Goal: Find specific page/section: Find specific page/section

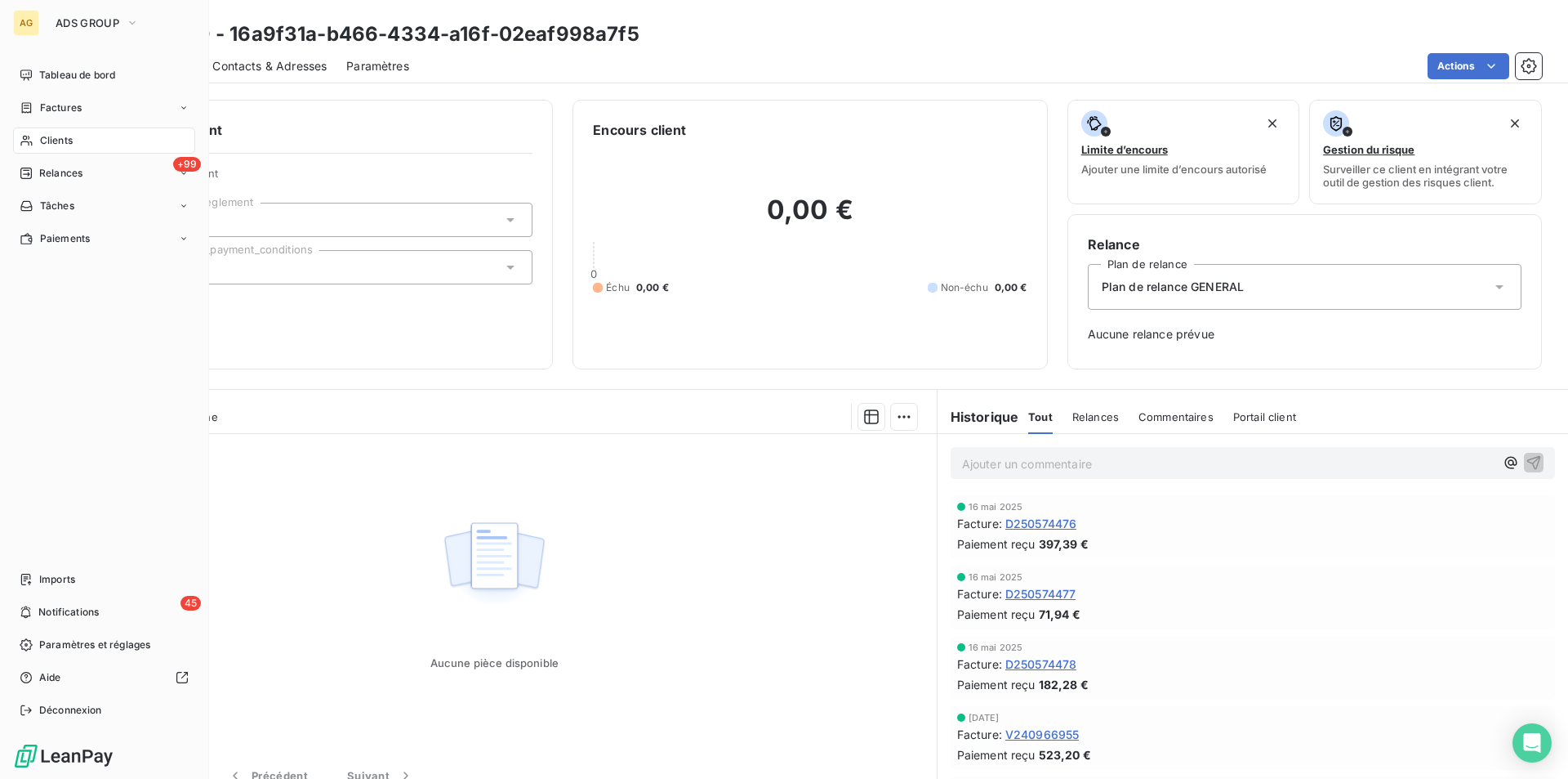
click at [53, 135] on span "Clients" at bounding box center [56, 141] width 33 height 15
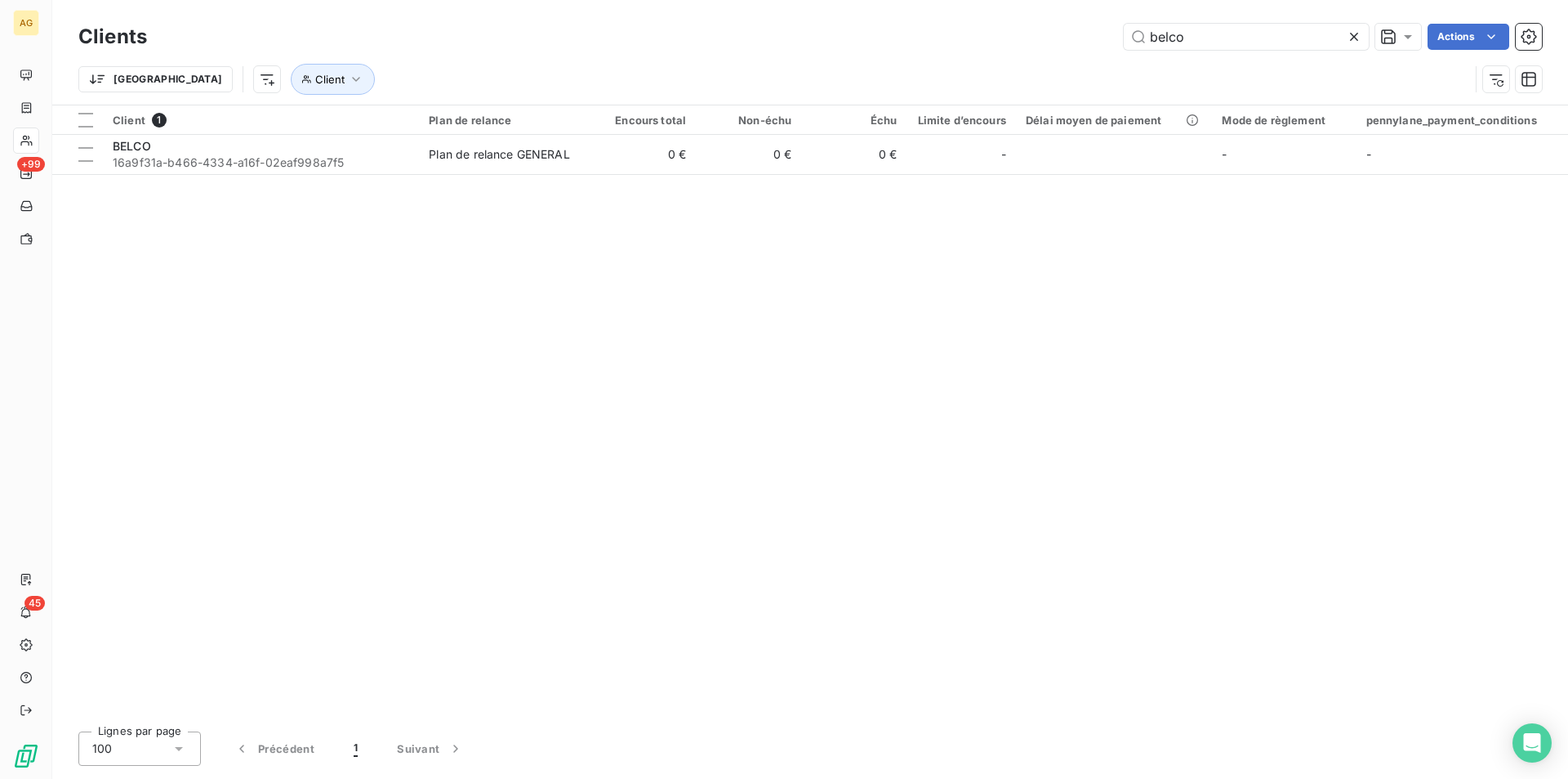
drag, startPoint x: 1244, startPoint y: 52, endPoint x: 919, endPoint y: 44, distance: 325.1
click at [919, 44] on div "Clients belco Actions" at bounding box center [809, 37] width 1464 height 35
drag, startPoint x: 1191, startPoint y: 35, endPoint x: 903, endPoint y: 35, distance: 288.0
click at [906, 35] on div "belco Actions" at bounding box center [854, 36] width 1375 height 26
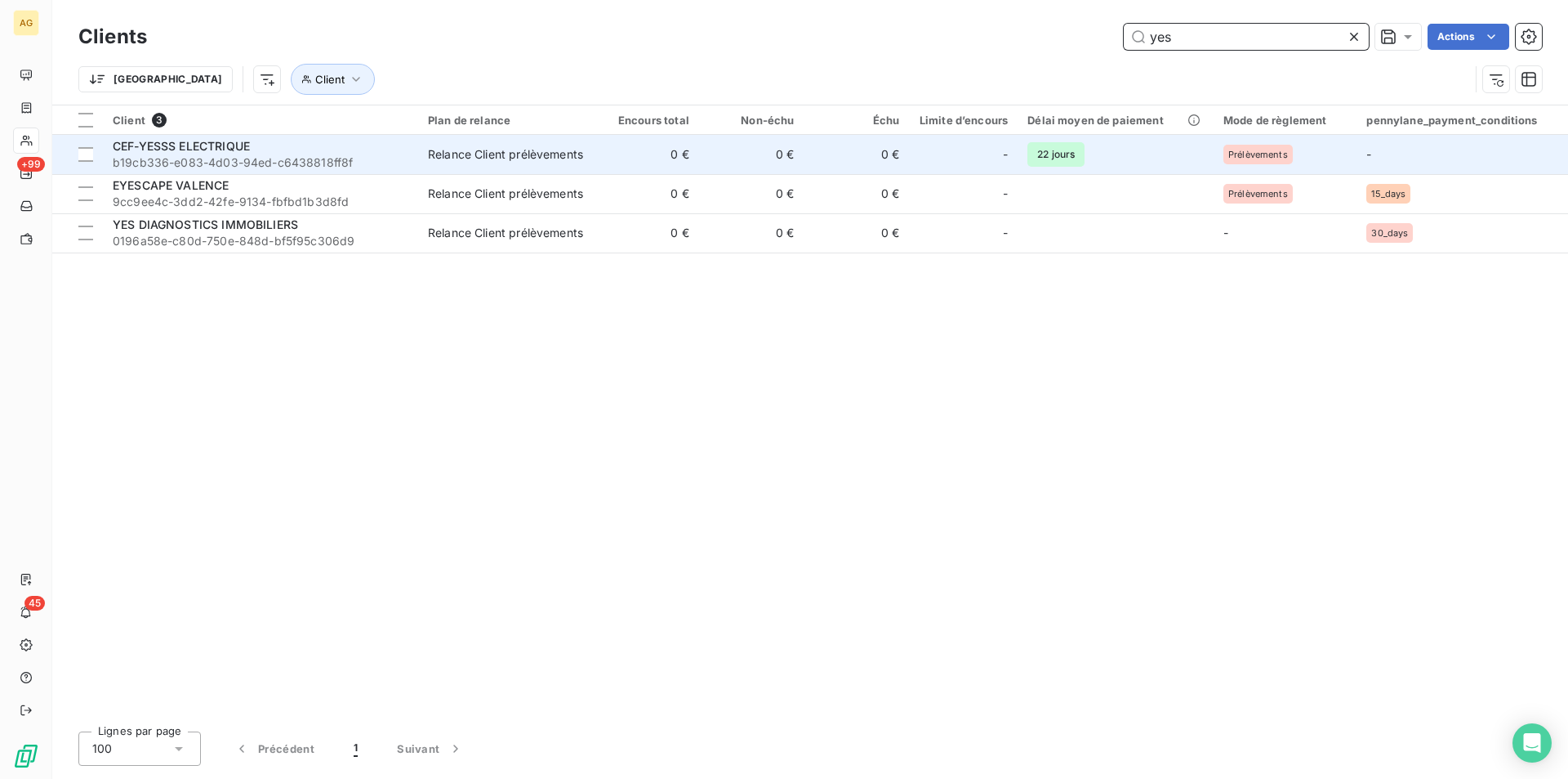
type input "yes"
click at [229, 145] on span "CEF-YESSS ELECTRIQUE" at bounding box center [181, 145] width 137 height 14
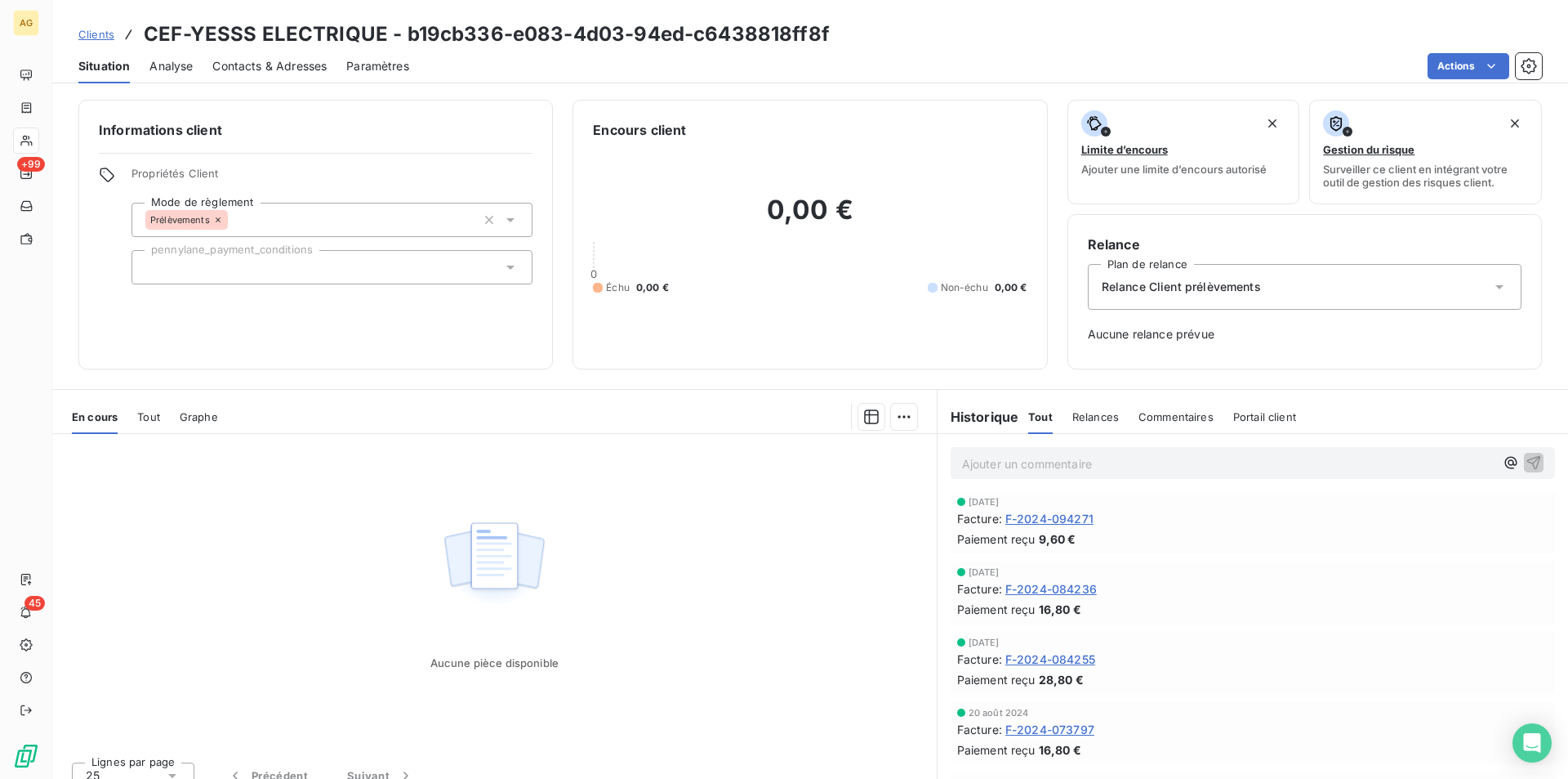
scroll to position [19, 0]
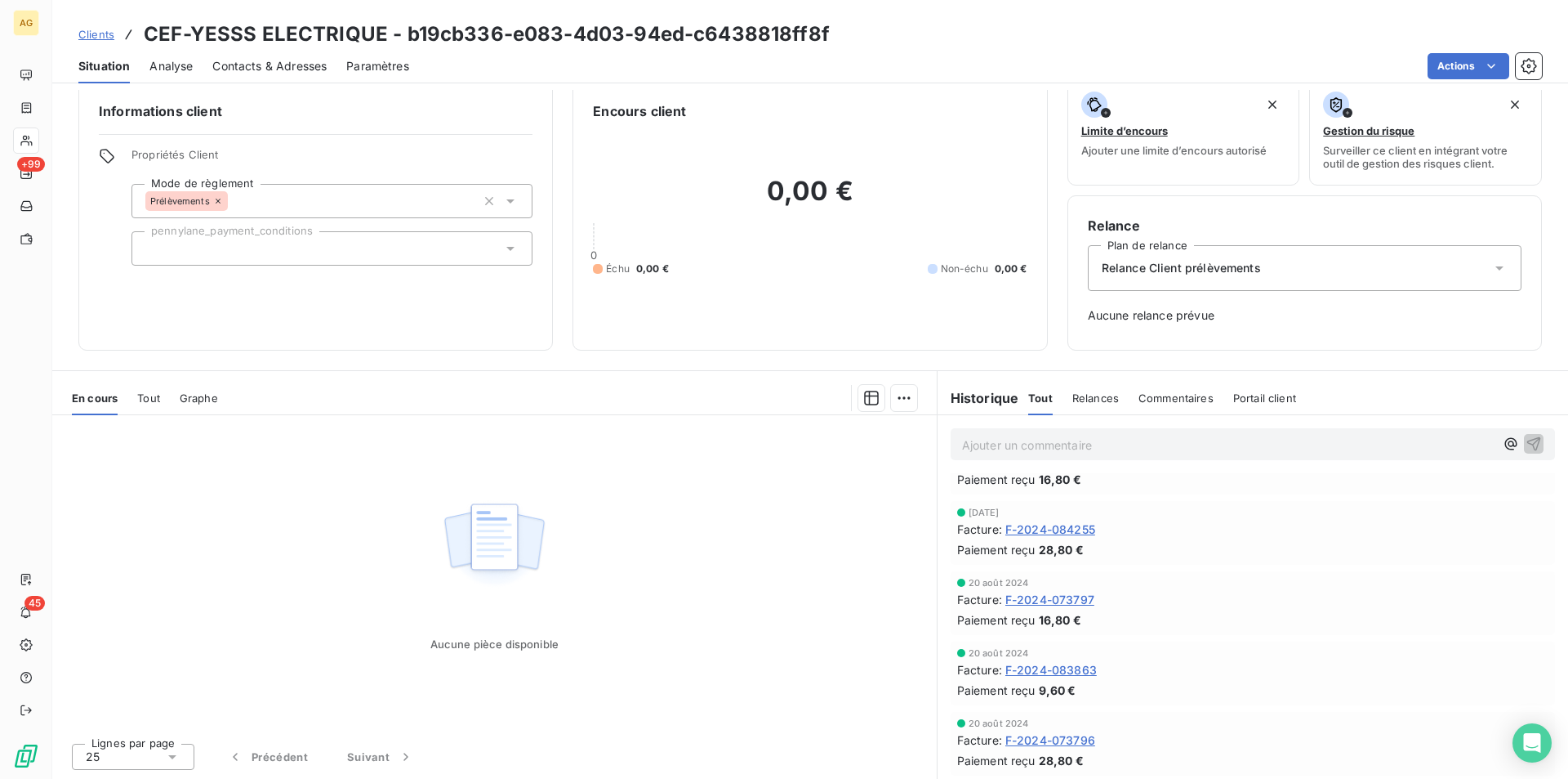
click at [160, 64] on span "Analyse" at bounding box center [172, 66] width 44 height 16
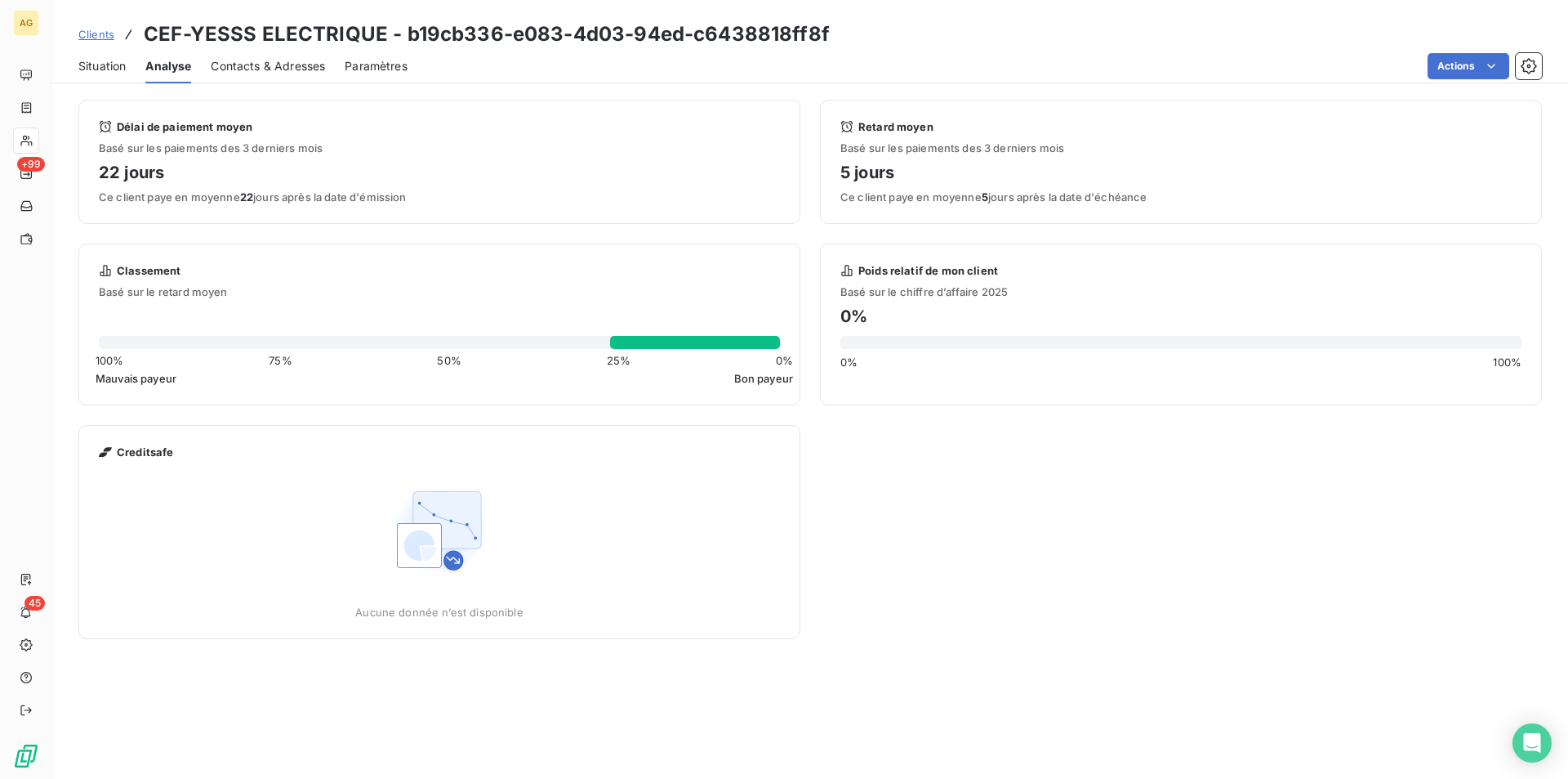
click at [258, 67] on span "Contacts & Adresses" at bounding box center [268, 66] width 114 height 16
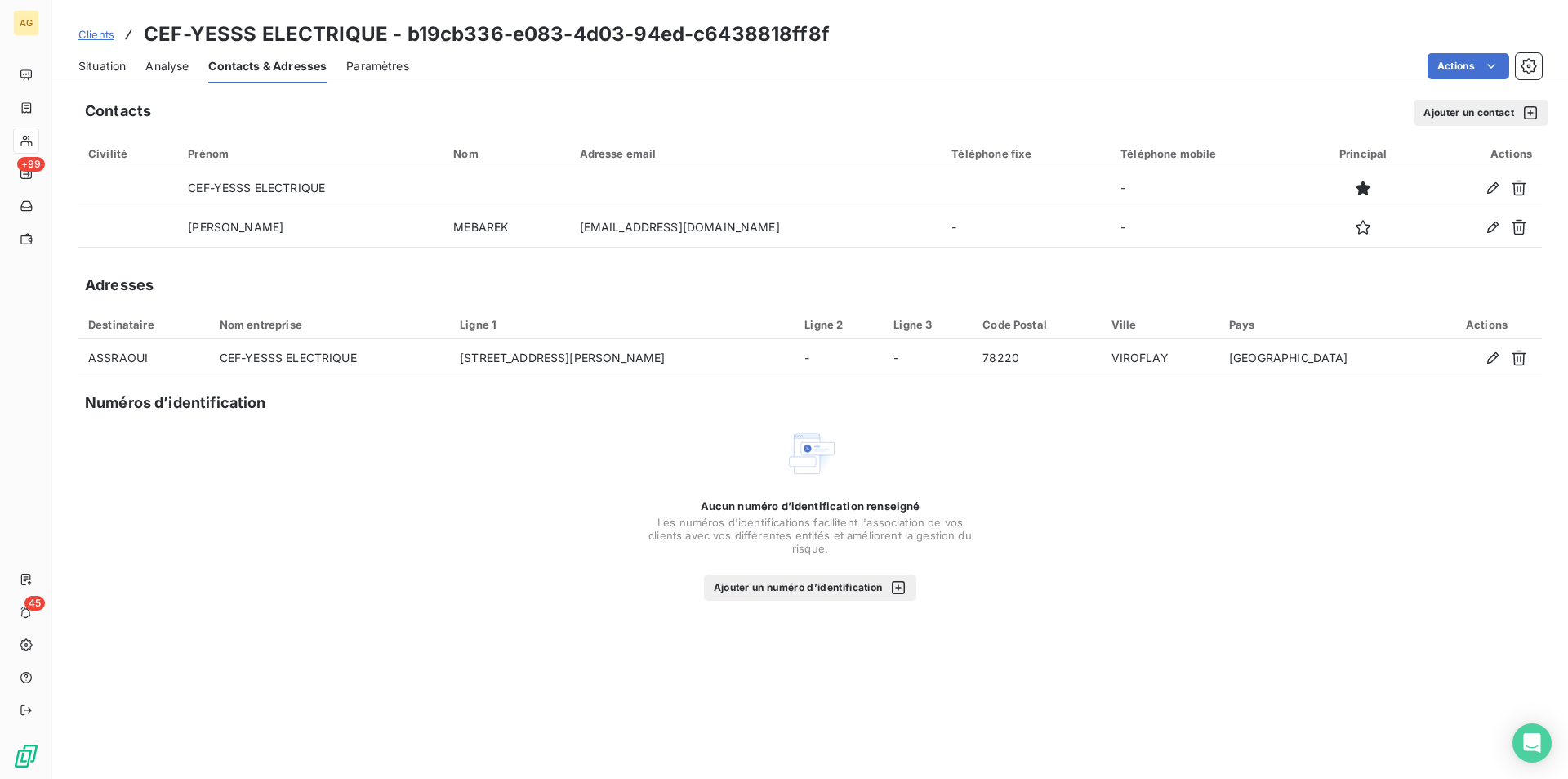
click at [401, 64] on span "Paramètres" at bounding box center [377, 66] width 63 height 16
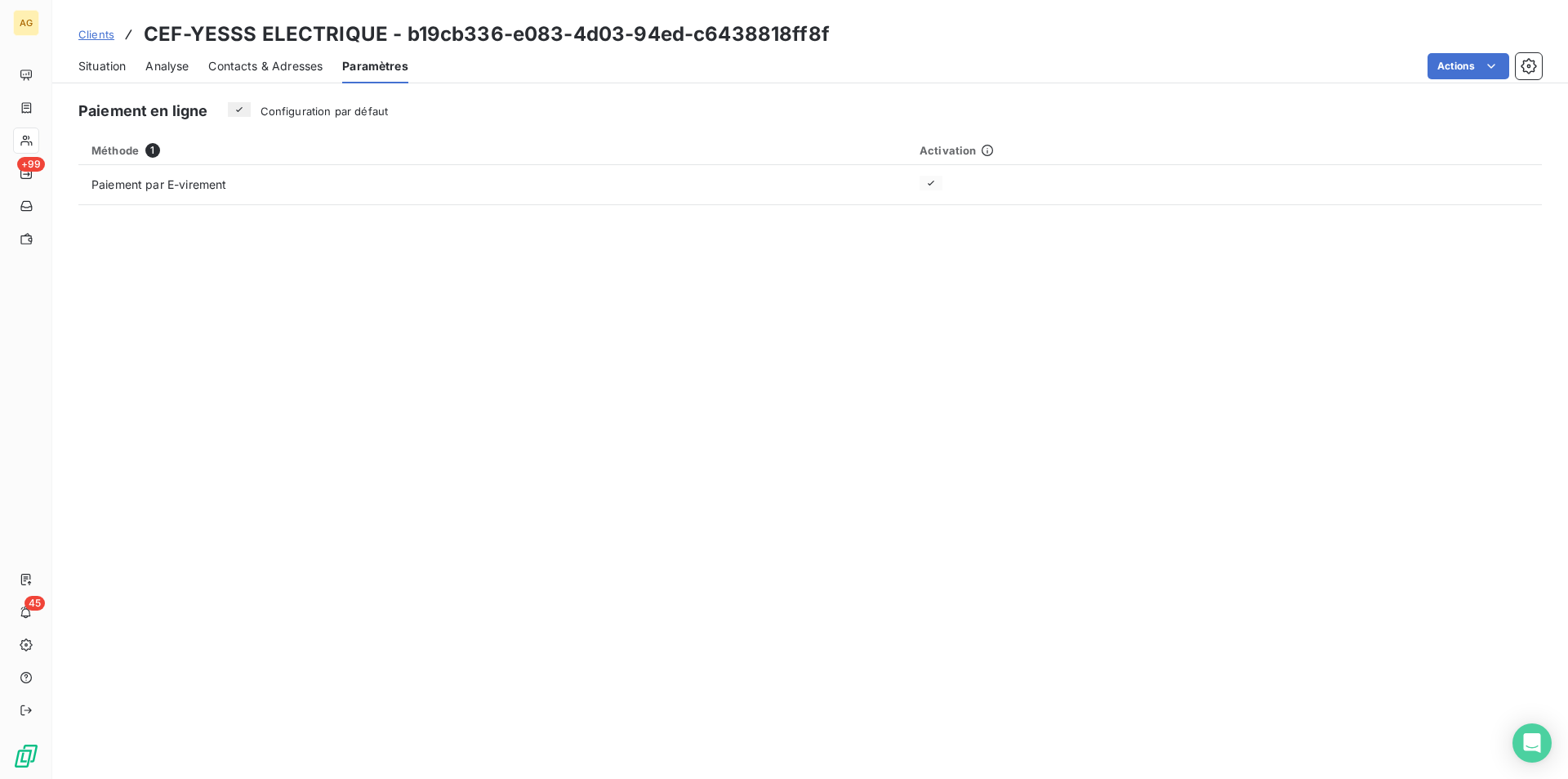
click at [116, 65] on span "Situation" at bounding box center [102, 66] width 47 height 16
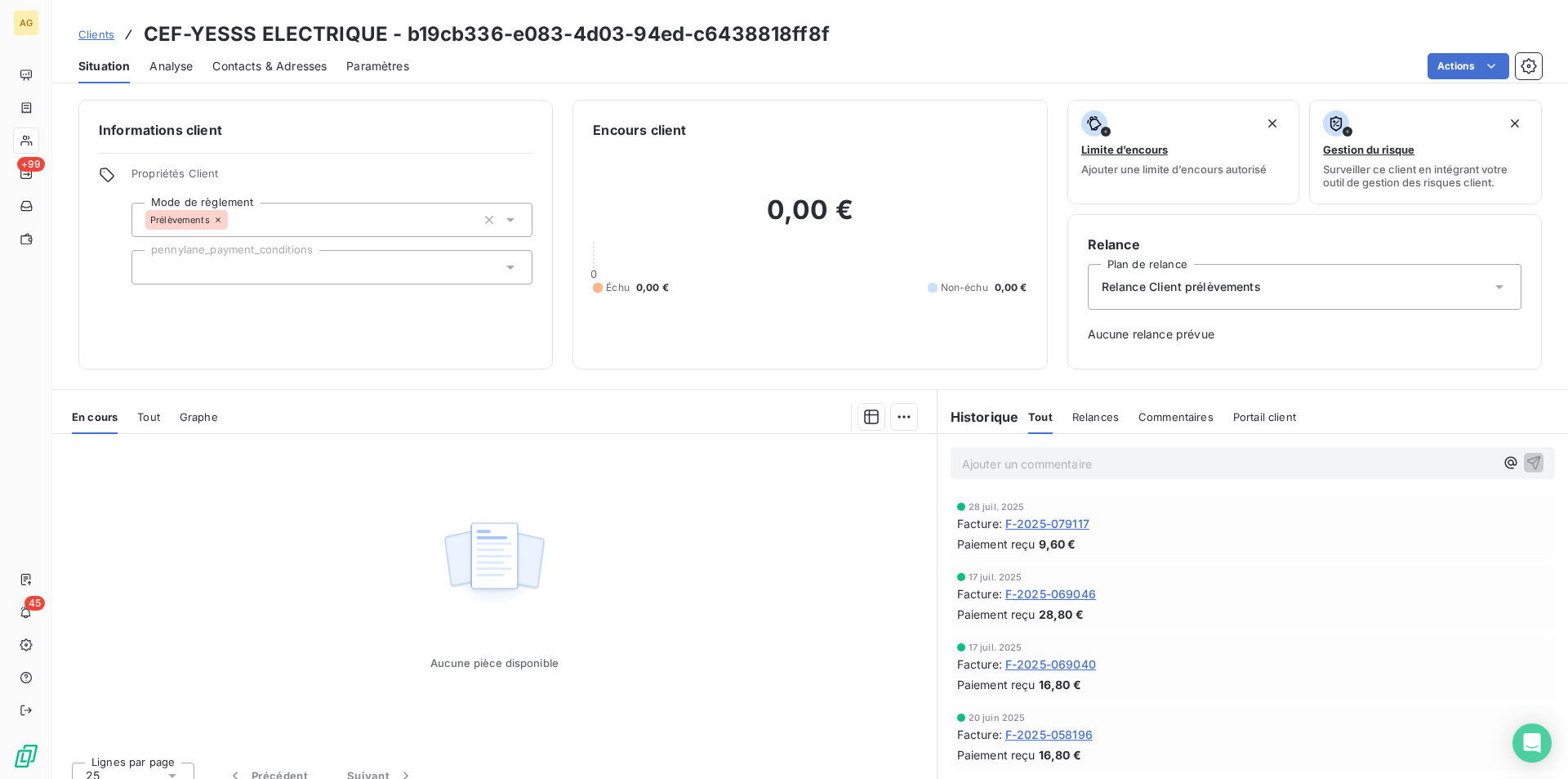
click at [156, 420] on span "Tout" at bounding box center [148, 417] width 23 height 13
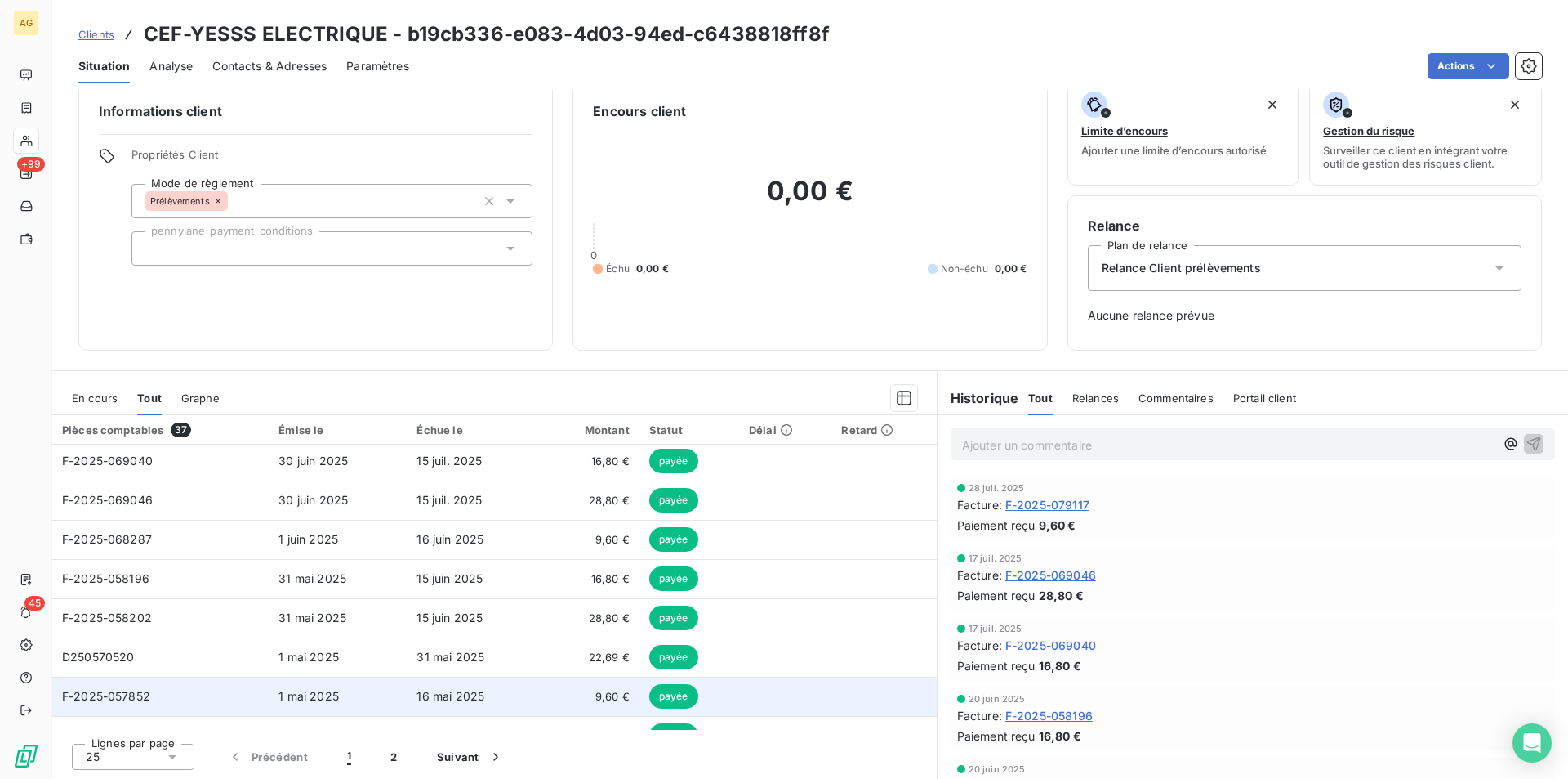
scroll to position [0, 0]
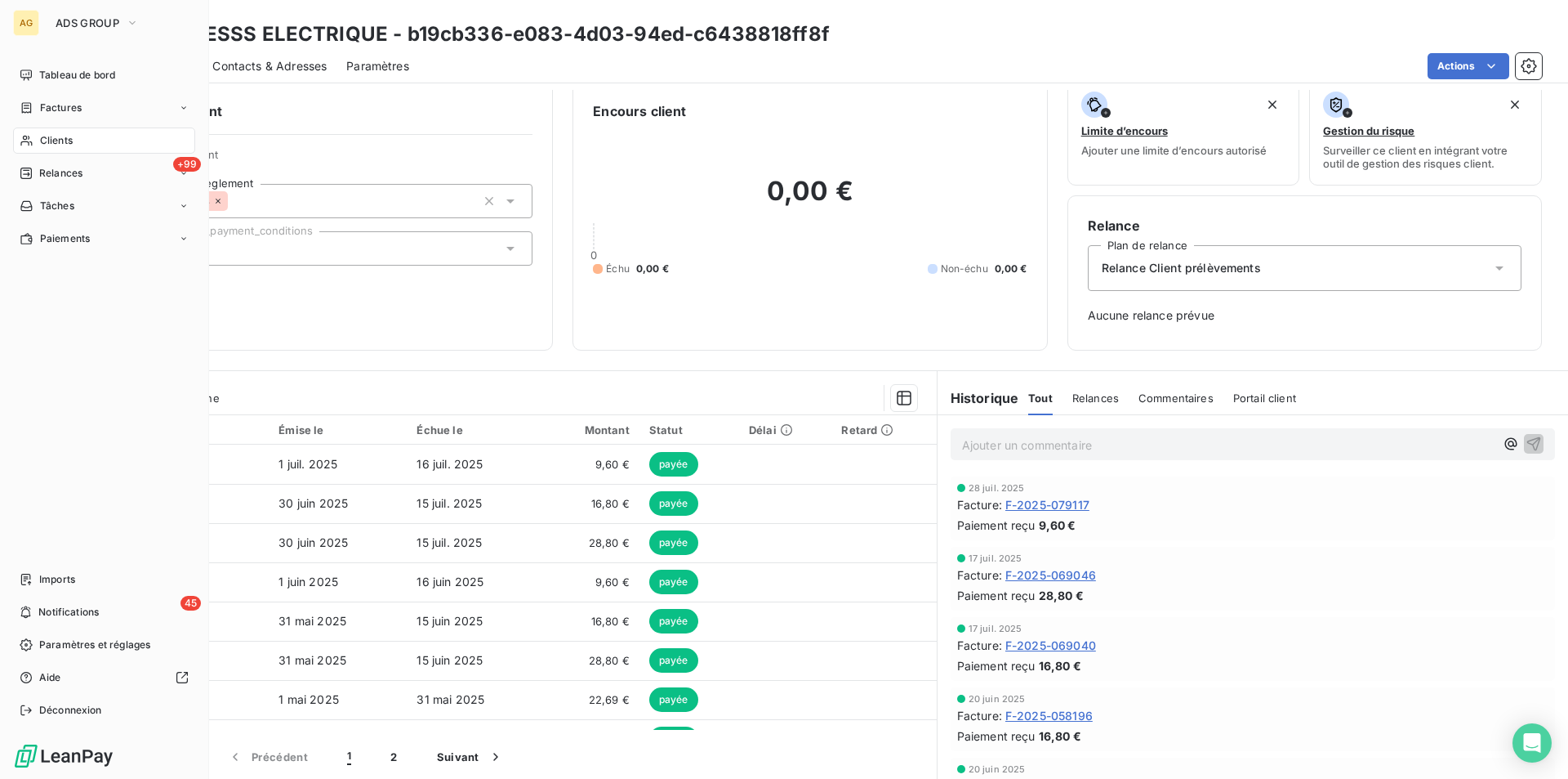
click at [69, 137] on span "Clients" at bounding box center [56, 141] width 33 height 15
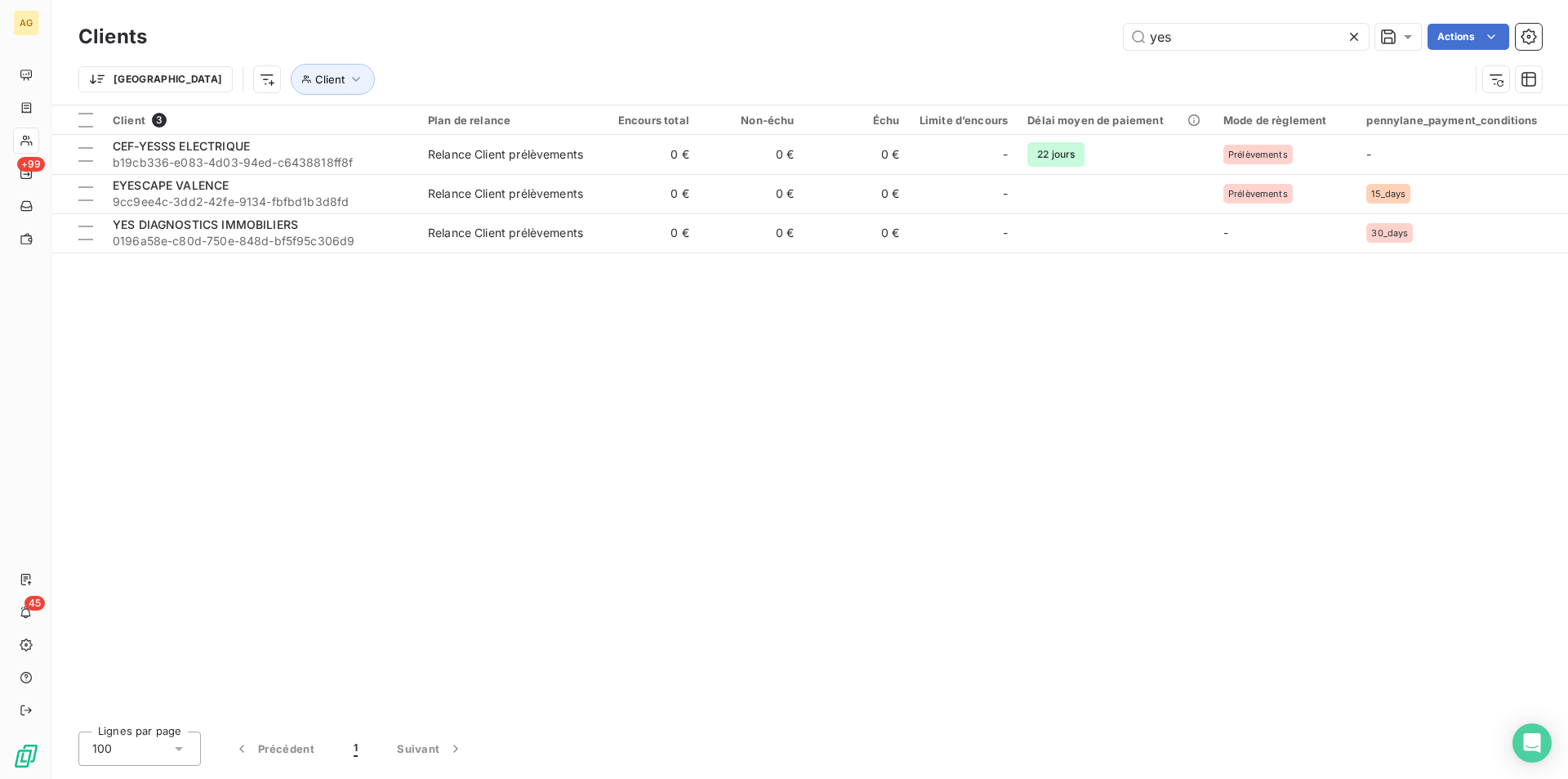
drag, startPoint x: 1213, startPoint y: 35, endPoint x: 876, endPoint y: 29, distance: 337.1
click at [876, 29] on div "yes Actions" at bounding box center [854, 36] width 1375 height 26
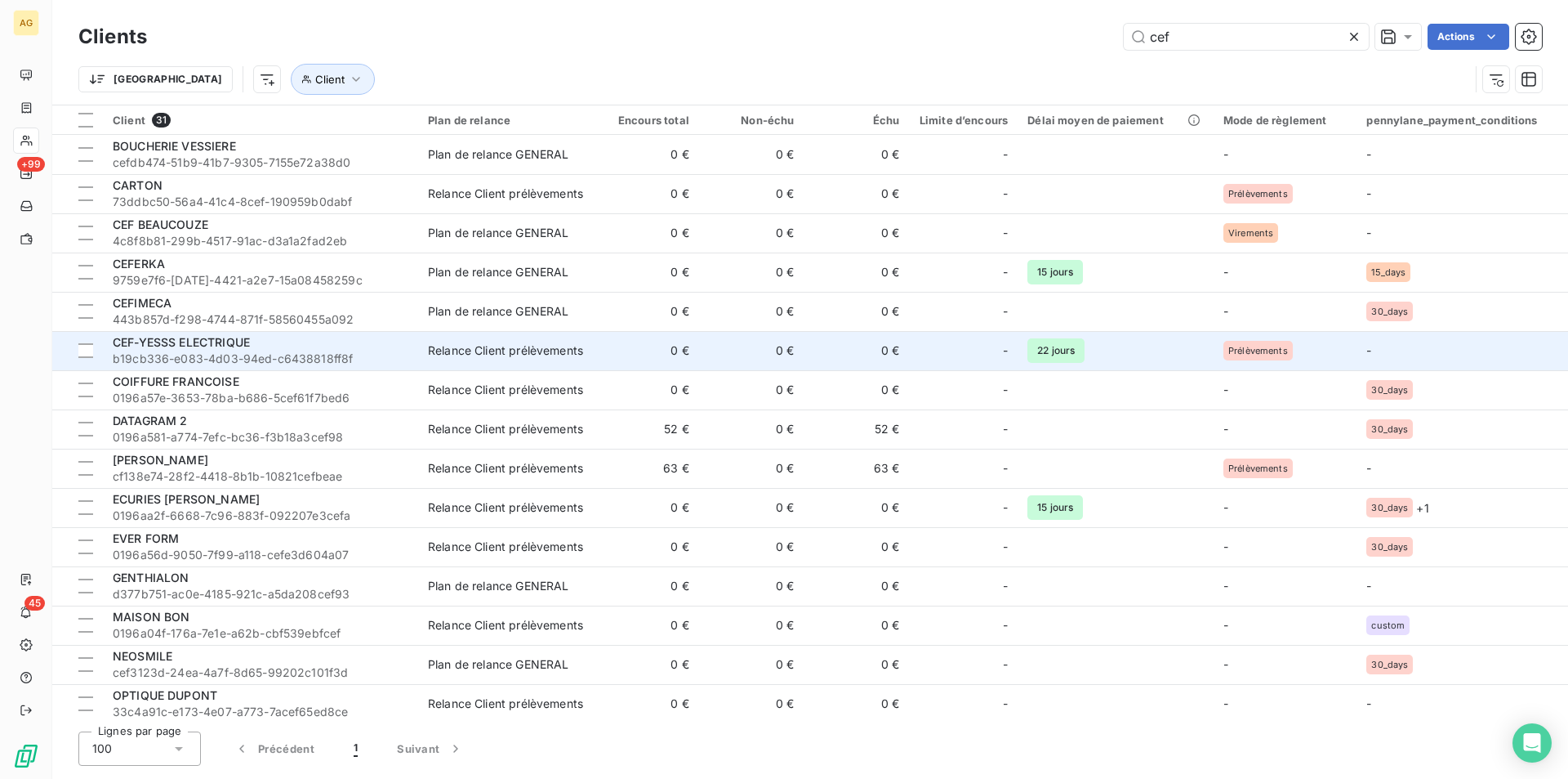
type input "cef"
click at [161, 335] on span "CEF-YESSS ELECTRIQUE" at bounding box center [181, 341] width 137 height 14
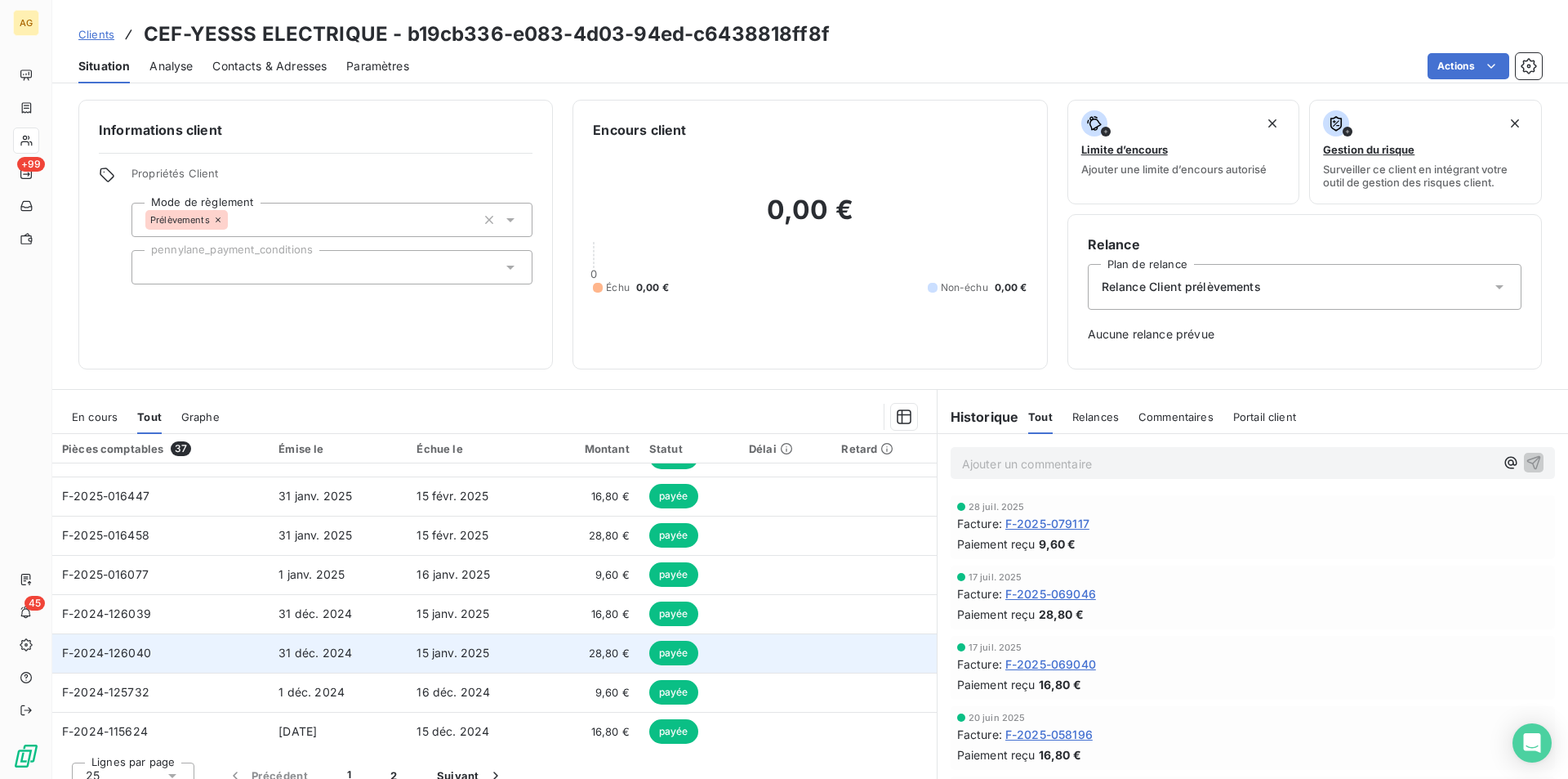
scroll to position [696, 0]
